Goal: Transaction & Acquisition: Purchase product/service

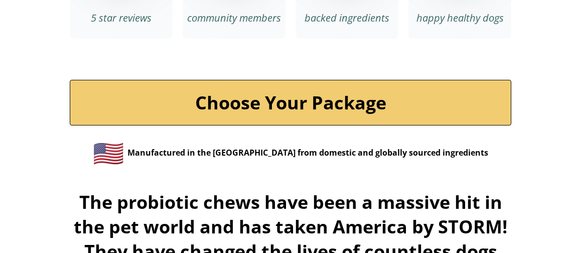
scroll to position [3493, 0]
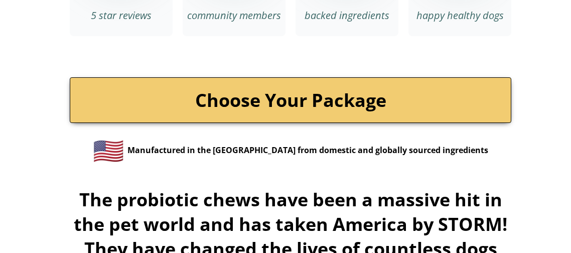
click at [365, 85] on link "Choose Your Package" at bounding box center [291, 100] width 442 height 46
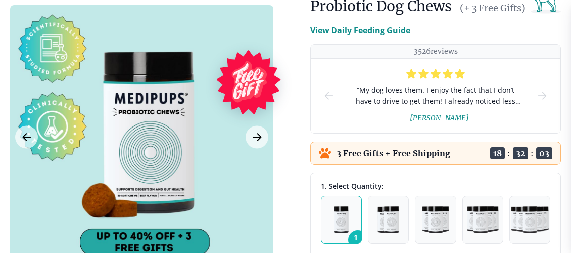
scroll to position [97, 0]
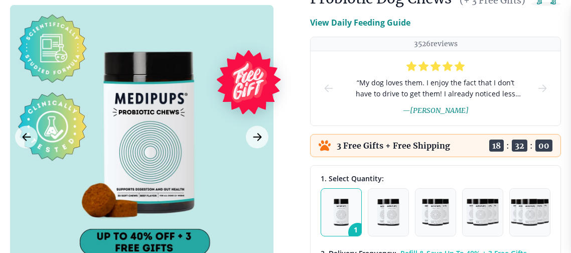
click at [449, 145] on div "3 Free Gifts + Free Shipping Ends in 18 : 32 : 00" at bounding box center [435, 145] width 251 height 23
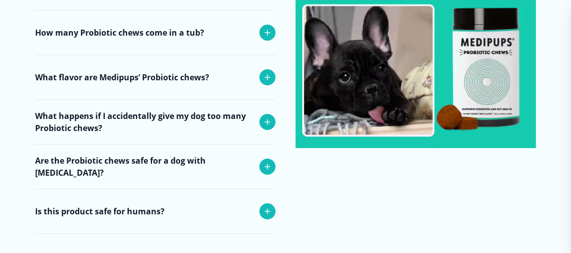
scroll to position [4061, 0]
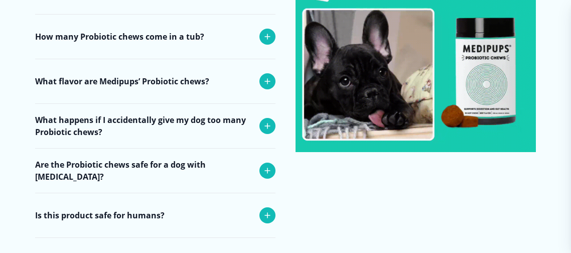
click at [488, 105] on div "Close dialog ONE-TIME DISCOUNT EXTRA 5% OFF Get an extra 5% off our #1 selling,…" at bounding box center [285, 126] width 571 height 253
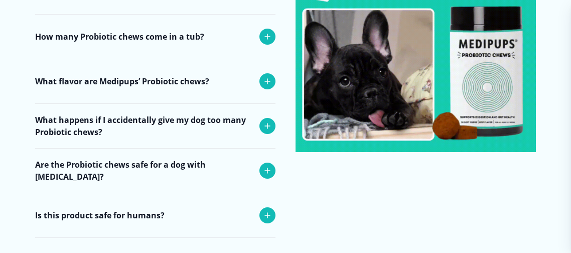
click at [488, 77] on img at bounding box center [416, 32] width 240 height 240
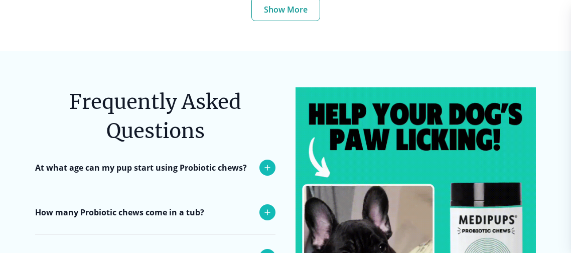
scroll to position [3882, 0]
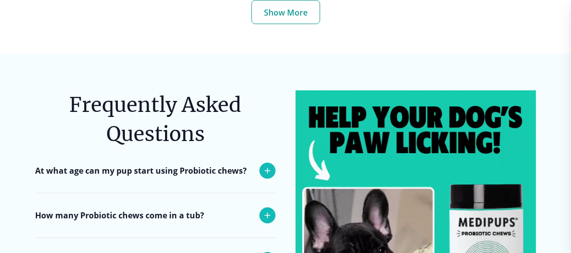
click at [403, 119] on img at bounding box center [416, 210] width 240 height 240
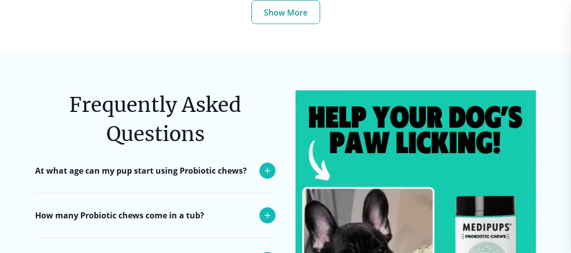
click at [271, 169] on icon at bounding box center [268, 171] width 12 height 12
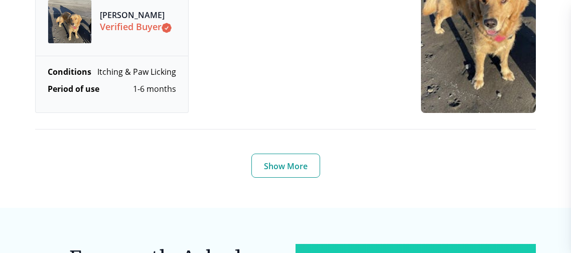
scroll to position [3718, 0]
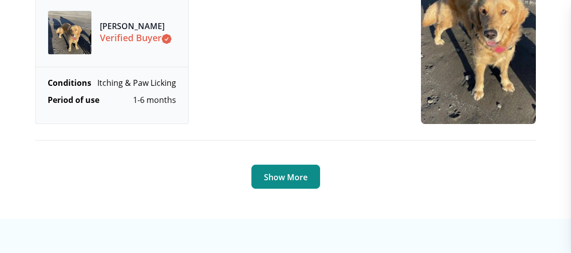
click at [286, 176] on button "Show More" at bounding box center [285, 177] width 69 height 24
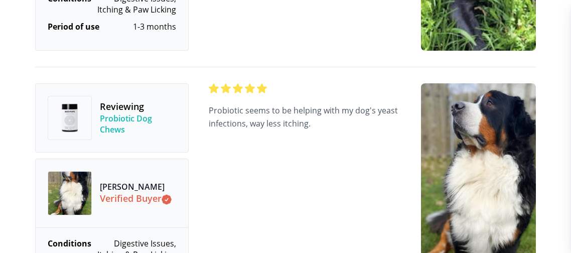
scroll to position [4282, 0]
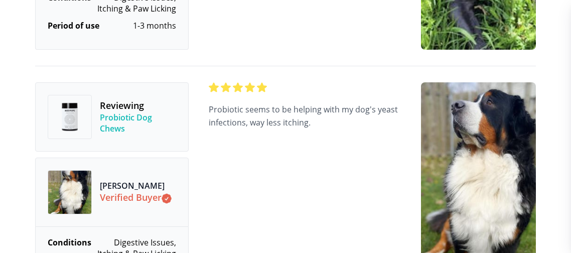
click at [76, 120] on img at bounding box center [70, 117] width 28 height 28
click at [134, 128] on span "Probiotic Dog Chews" at bounding box center [138, 123] width 76 height 22
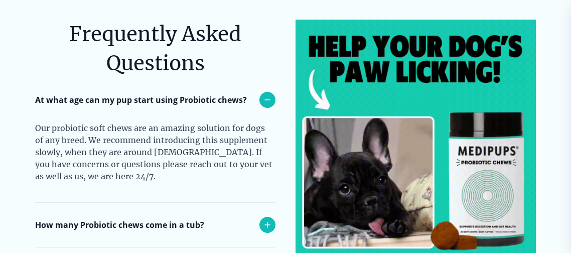
scroll to position [5430, 0]
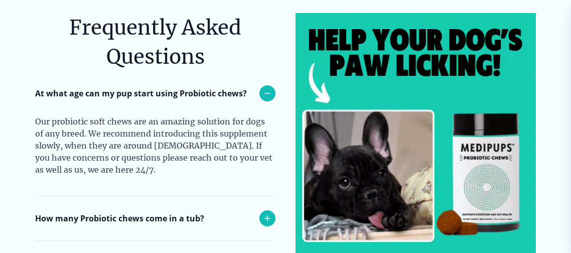
click at [373, 31] on img at bounding box center [416, 133] width 240 height 240
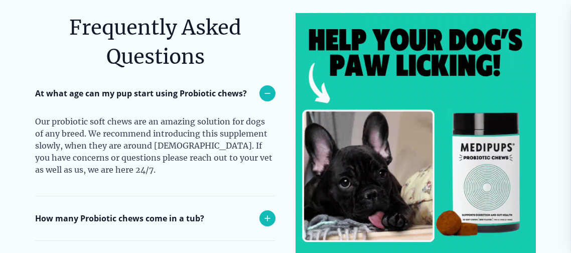
click at [323, 87] on img at bounding box center [416, 133] width 240 height 240
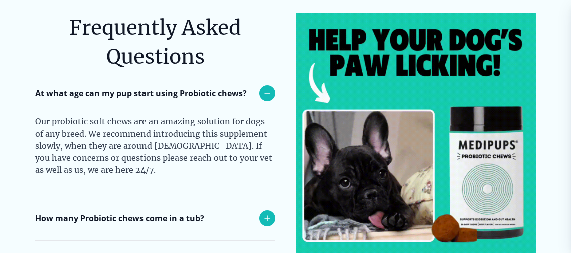
click at [490, 200] on img at bounding box center [416, 133] width 240 height 240
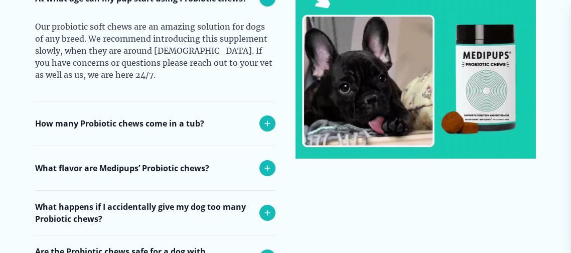
scroll to position [5529, 0]
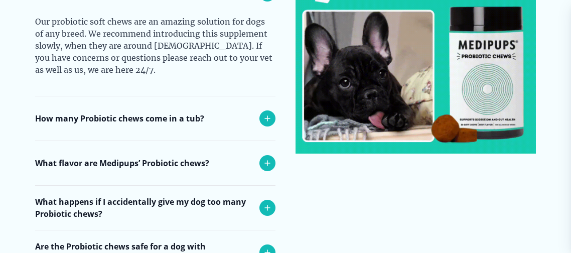
click at [488, 115] on img at bounding box center [416, 33] width 240 height 240
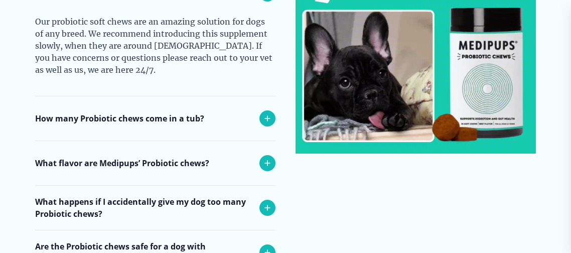
click at [275, 200] on div at bounding box center [268, 208] width 16 height 16
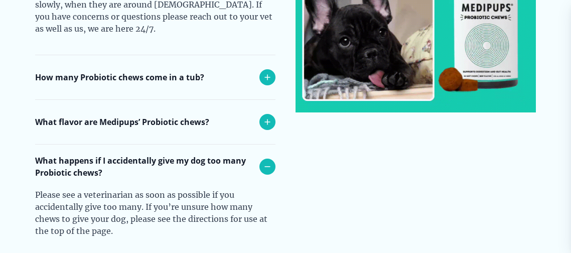
click at [271, 114] on div at bounding box center [268, 122] width 16 height 16
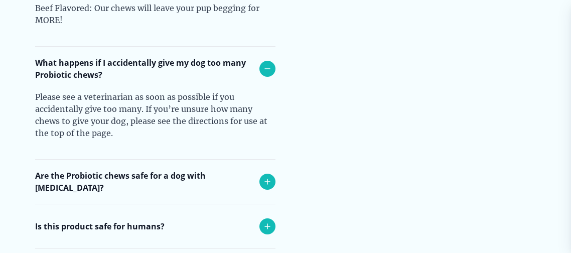
scroll to position [5721, 0]
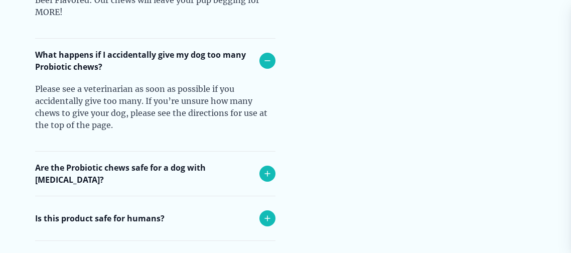
click at [268, 169] on icon at bounding box center [268, 174] width 12 height 12
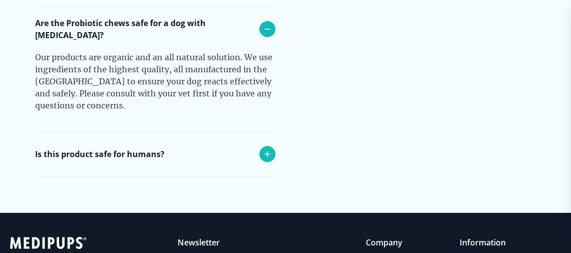
scroll to position [5870, 0]
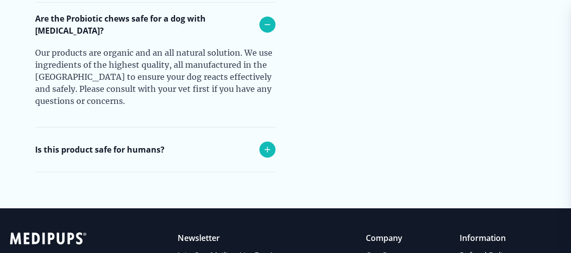
click at [267, 148] on icon at bounding box center [268, 150] width 12 height 12
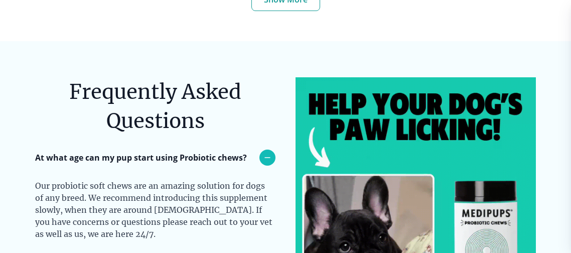
scroll to position [5363, 0]
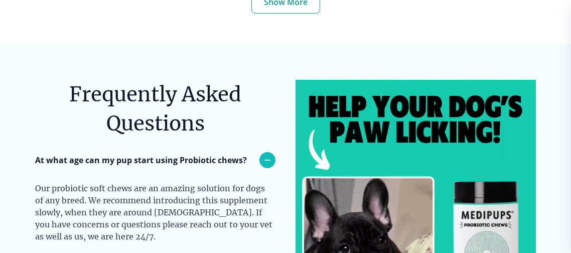
click at [325, 163] on img at bounding box center [416, 200] width 240 height 240
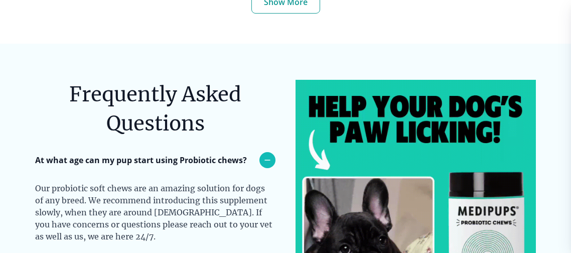
click at [495, 212] on img at bounding box center [416, 200] width 240 height 240
click at [450, 106] on img at bounding box center [416, 200] width 240 height 240
click at [358, 112] on img at bounding box center [416, 200] width 240 height 240
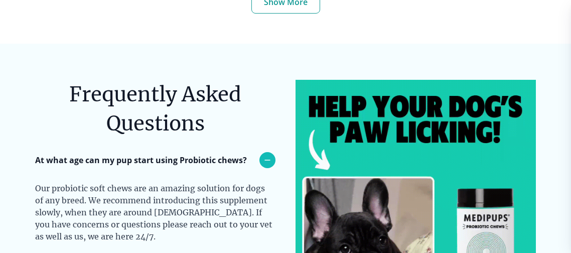
click at [316, 121] on img at bounding box center [416, 200] width 240 height 240
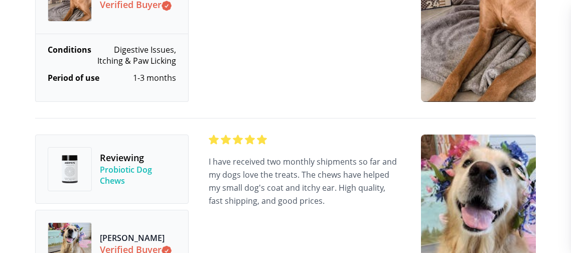
scroll to position [4719, 0]
click at [78, 168] on img at bounding box center [70, 170] width 28 height 28
click at [257, 171] on div "I have received two monthly shipments so far and my dogs love the treats. The c…" at bounding box center [305, 241] width 192 height 212
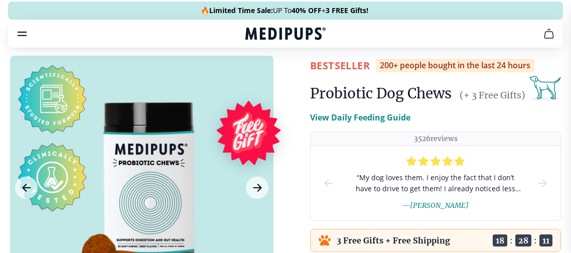
scroll to position [2, 0]
